Goal: Transaction & Acquisition: Purchase product/service

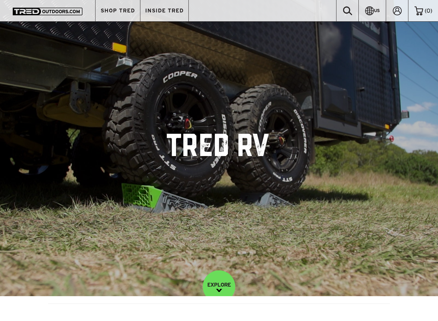
click at [221, 277] on link "EXPLORE" at bounding box center [219, 286] width 32 height 32
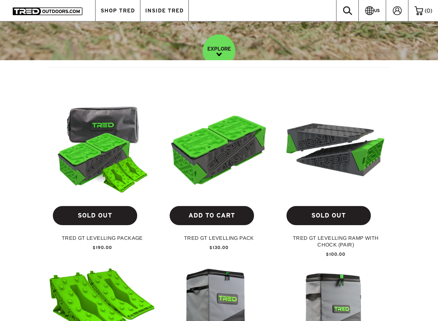
scroll to position [236, 0]
click at [241, 154] on img at bounding box center [219, 147] width 107 height 60
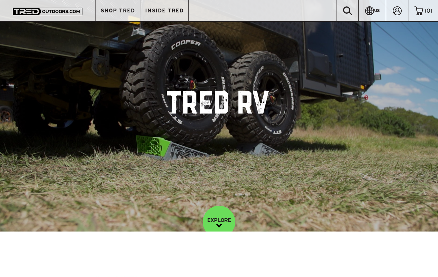
scroll to position [0, 0]
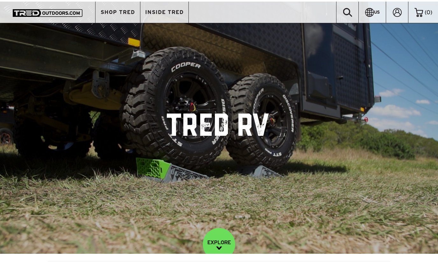
scroll to position [16, 0]
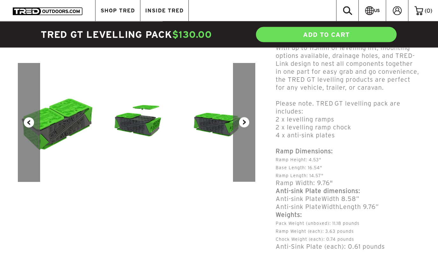
click at [243, 123] on button "Next" at bounding box center [244, 122] width 22 height 119
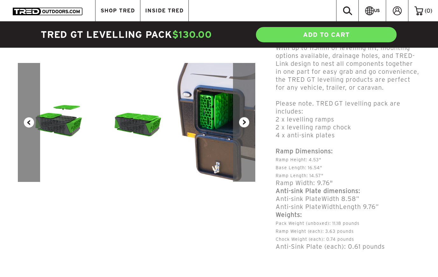
click at [247, 123] on button "Next" at bounding box center [244, 122] width 22 height 119
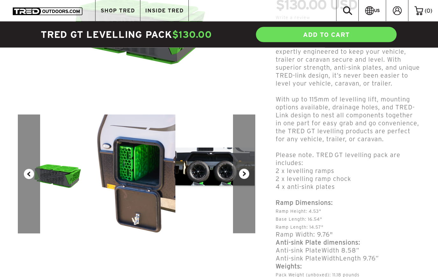
click at [245, 174] on button "Next" at bounding box center [244, 174] width 22 height 119
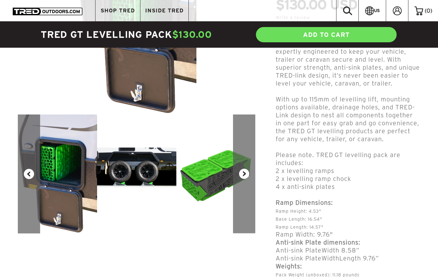
click at [246, 168] on button "Next" at bounding box center [244, 174] width 22 height 119
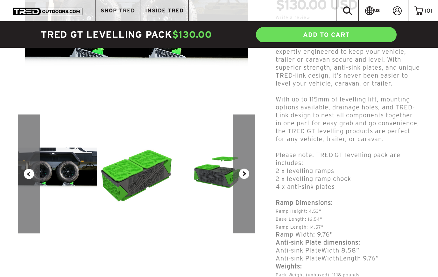
click at [244, 173] on button "Next" at bounding box center [244, 174] width 22 height 119
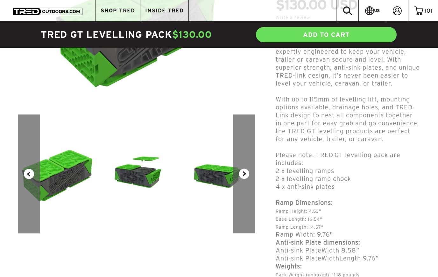
click at [245, 175] on button "Next" at bounding box center [244, 174] width 22 height 119
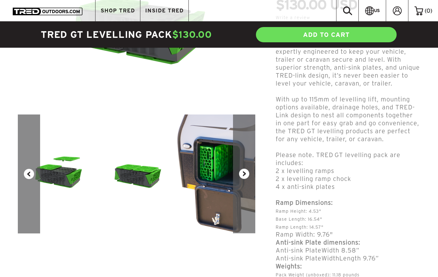
click at [247, 176] on button "Next" at bounding box center [244, 174] width 22 height 119
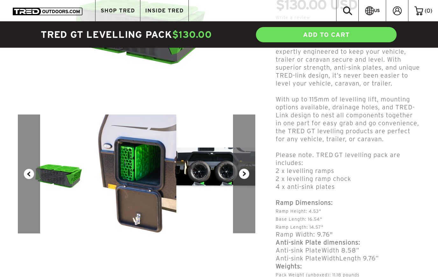
click at [250, 174] on button "Next" at bounding box center [244, 174] width 22 height 119
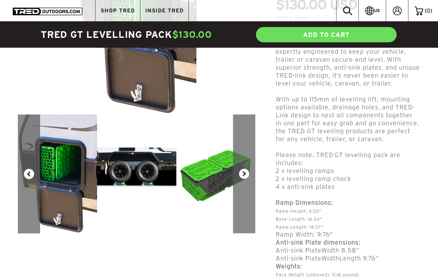
click at [247, 173] on button "Next" at bounding box center [244, 174] width 22 height 119
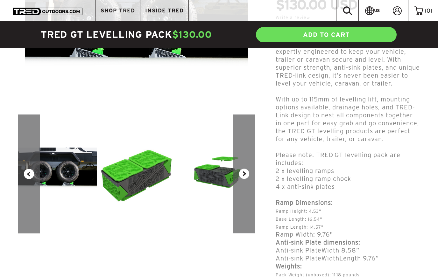
click at [246, 174] on button "Next" at bounding box center [244, 174] width 22 height 119
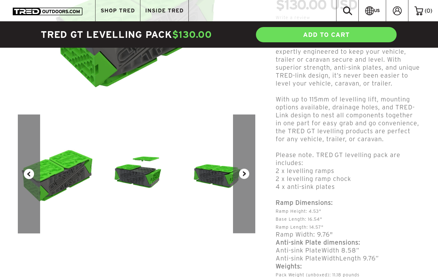
click at [246, 179] on button "Next" at bounding box center [244, 174] width 22 height 119
